Goal: Complete application form

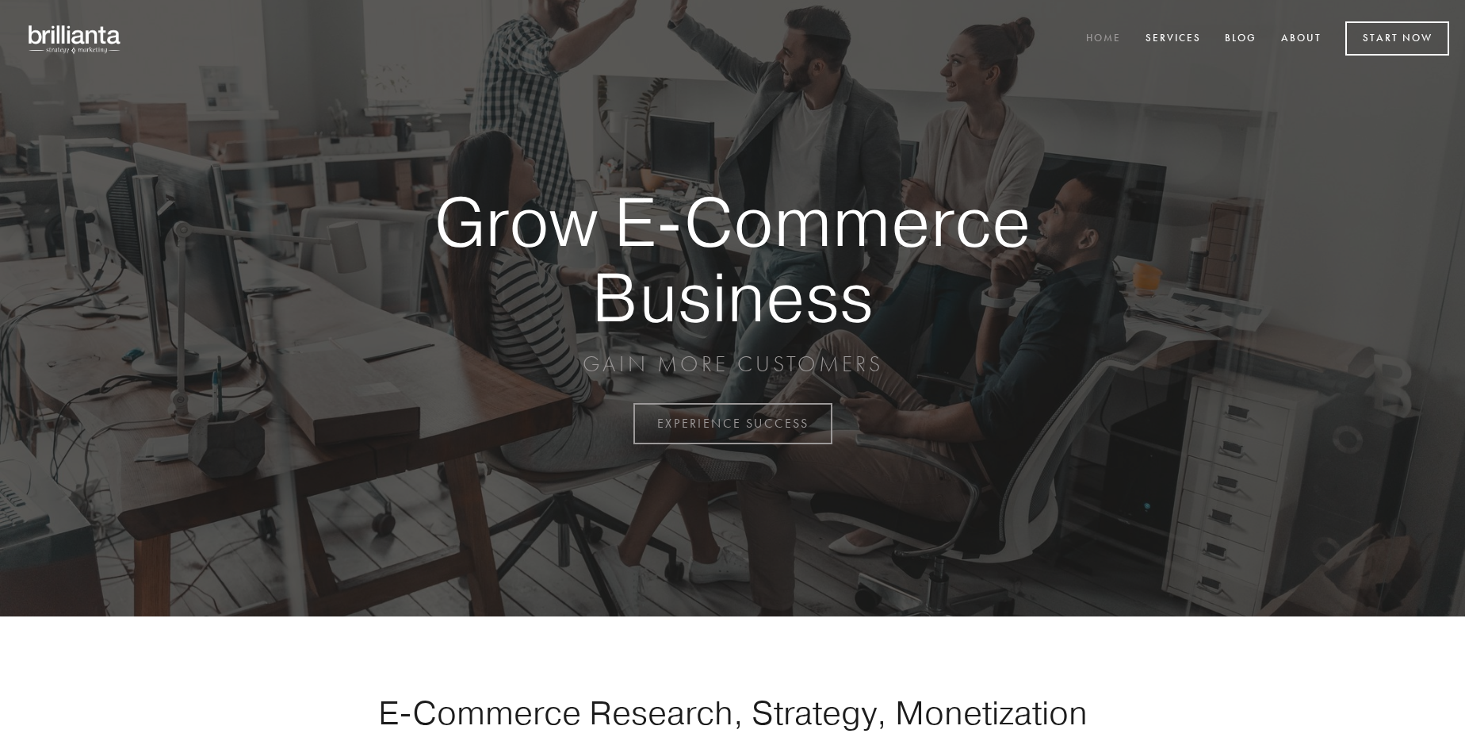
scroll to position [4157, 0]
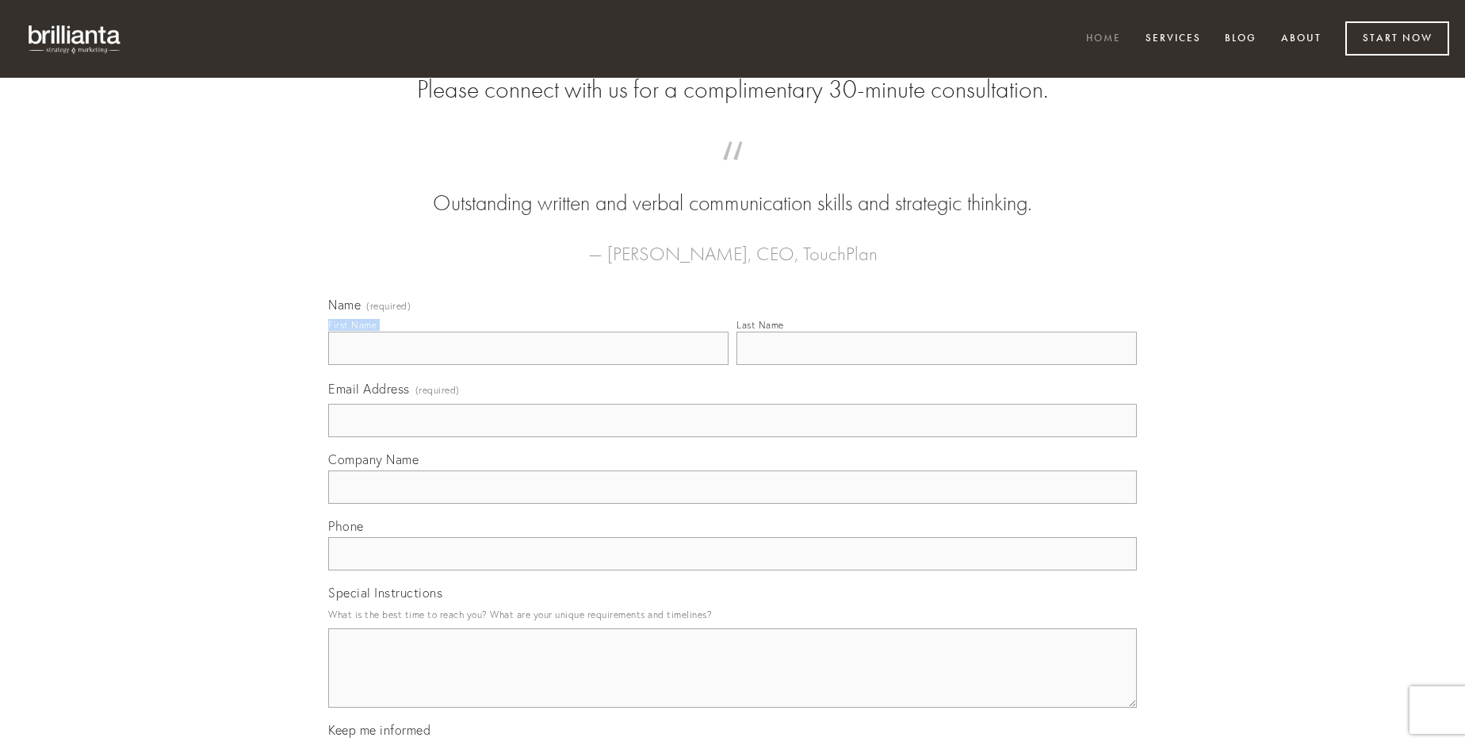
type input "[PERSON_NAME]"
click at [937, 365] on input "Last Name" at bounding box center [937, 347] width 400 height 33
type input "[PERSON_NAME]"
click at [733, 437] on input "Email Address (required)" at bounding box center [732, 420] width 809 height 33
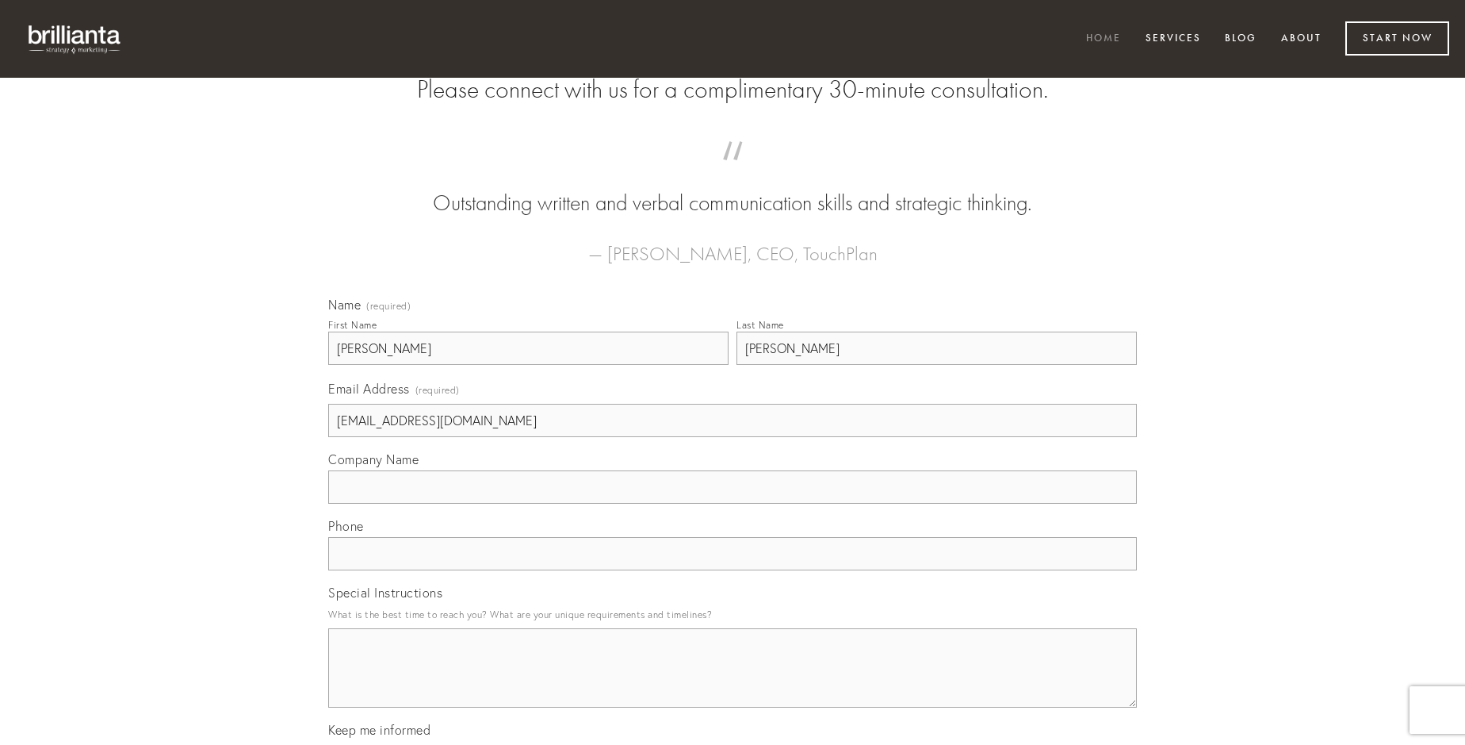
type input "[EMAIL_ADDRESS][DOMAIN_NAME]"
click at [733, 504] on input "Company Name" at bounding box center [732, 486] width 809 height 33
type input "absorbeo"
click at [733, 570] on input "text" at bounding box center [732, 553] width 809 height 33
click at [733, 682] on textarea "Special Instructions" at bounding box center [732, 667] width 809 height 79
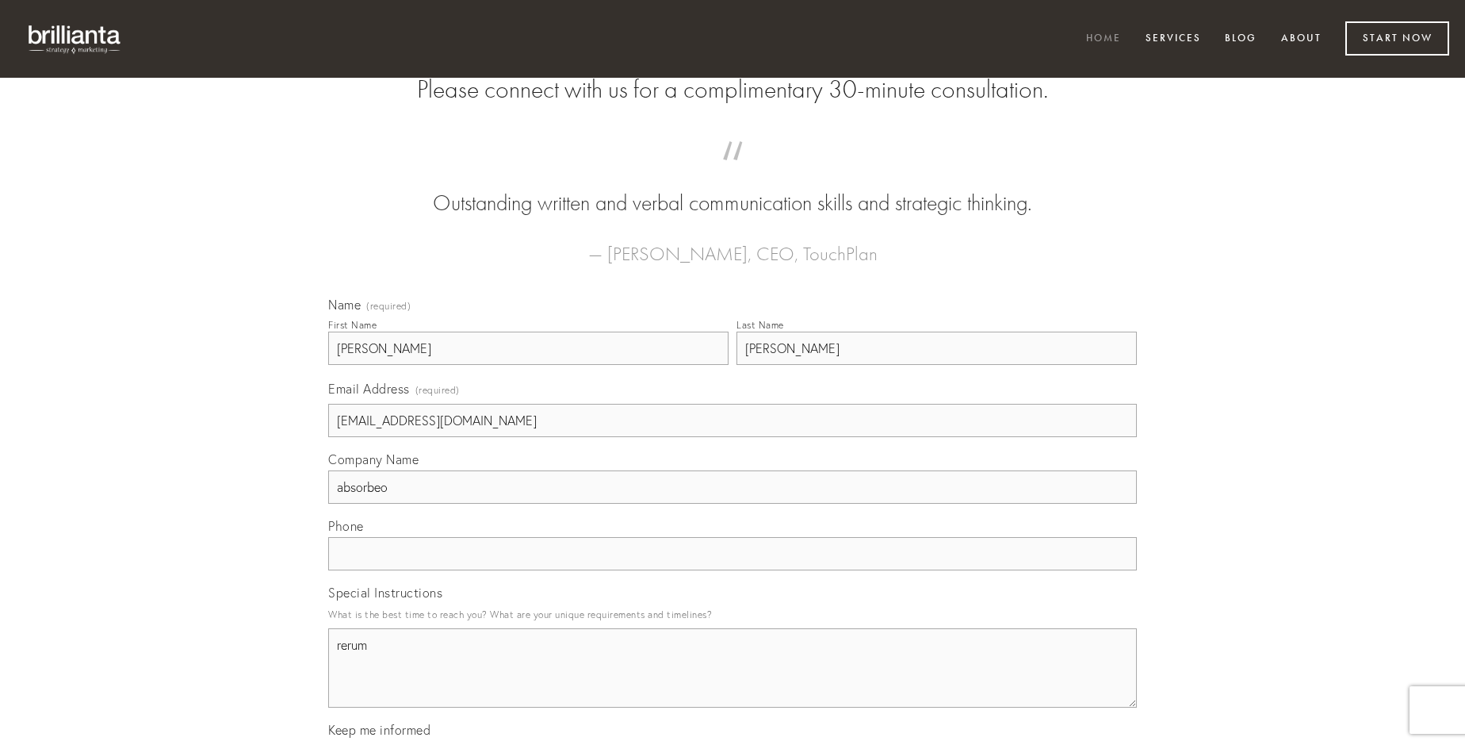
type textarea "rerum"
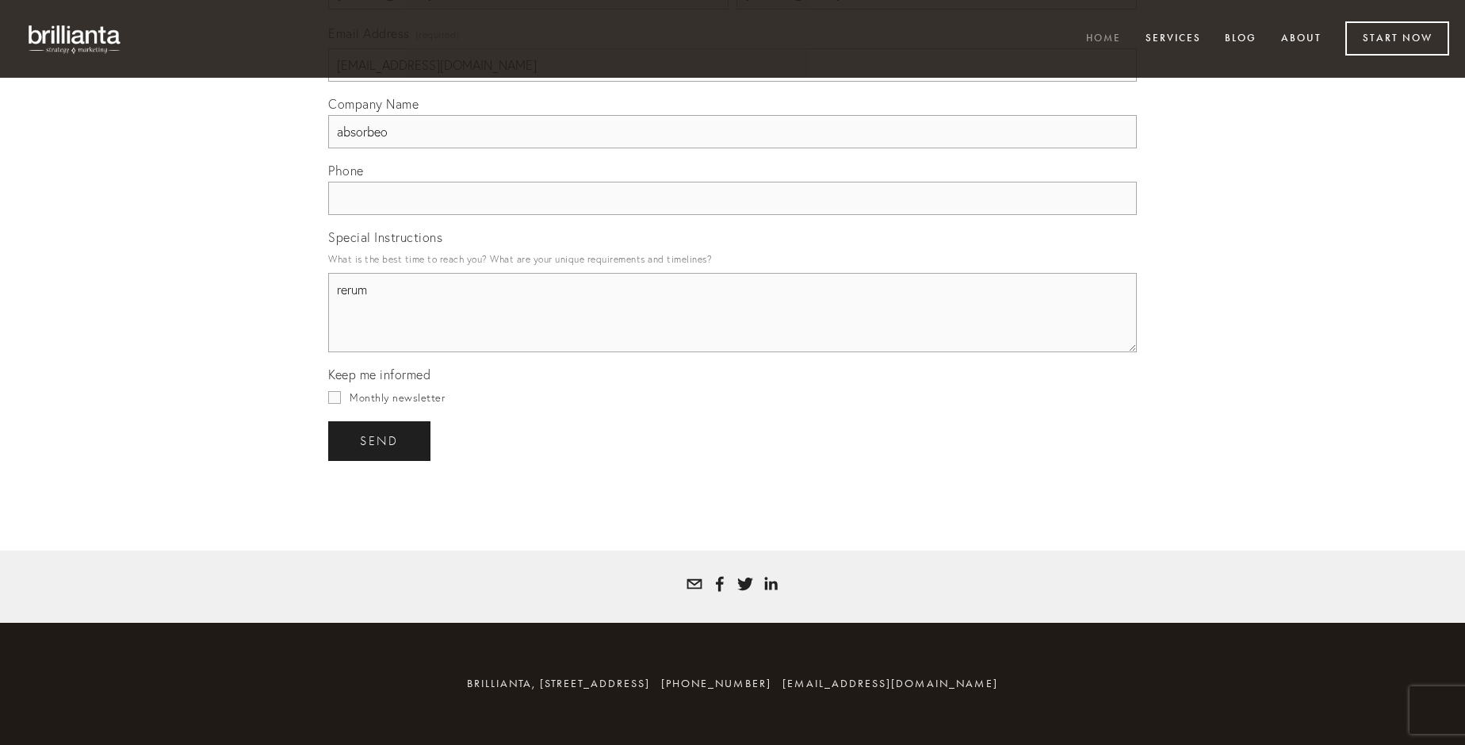
click at [381, 440] on span "send" at bounding box center [379, 441] width 39 height 14
